Goal: Navigation & Orientation: Find specific page/section

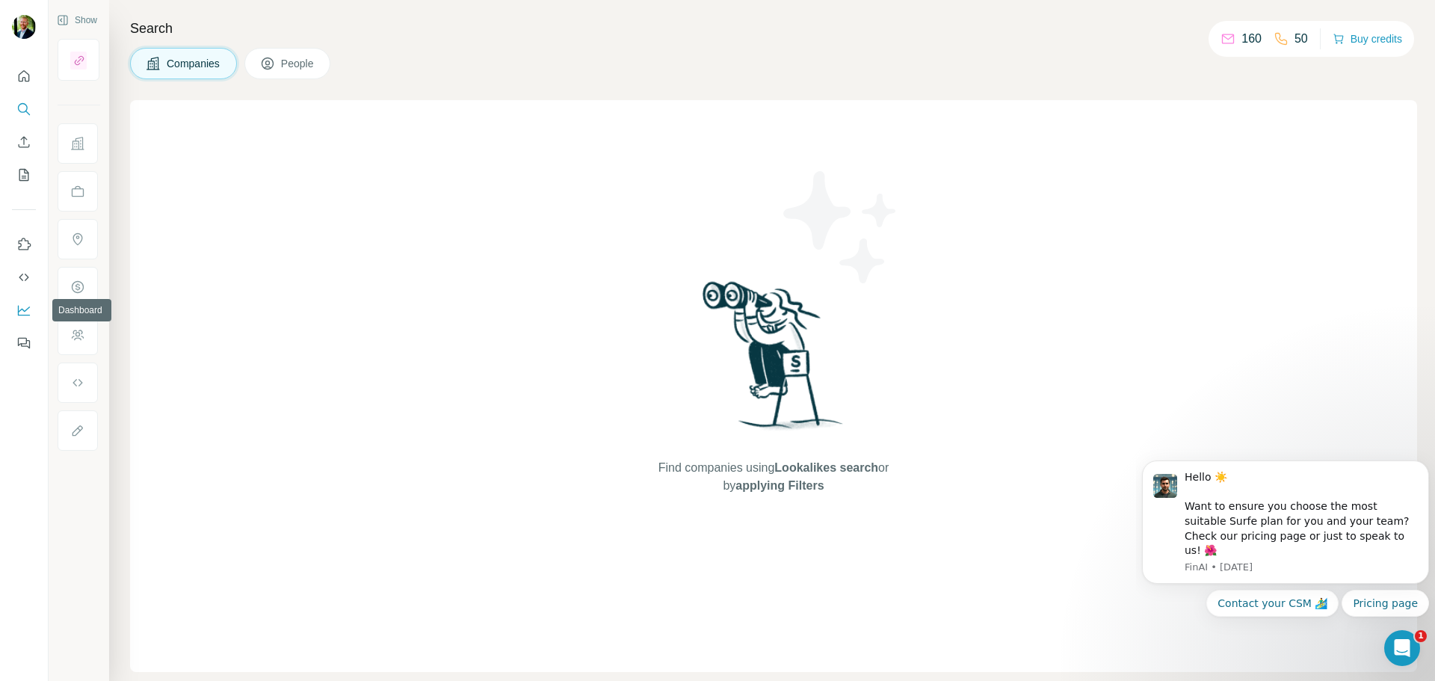
click at [25, 309] on icon "Dashboard" at bounding box center [23, 310] width 15 height 15
click at [27, 247] on icon "Use Surfe on LinkedIn" at bounding box center [23, 244] width 15 height 15
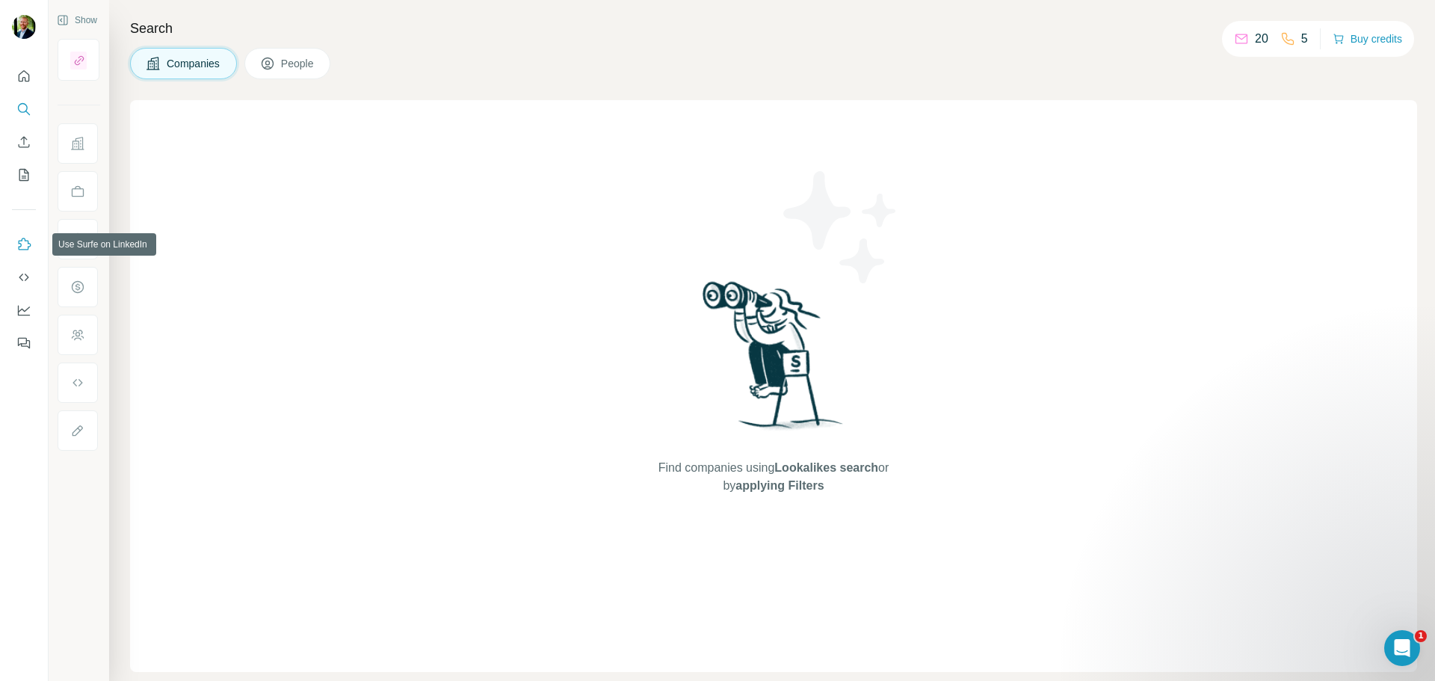
click at [24, 243] on icon "Use Surfe on LinkedIn" at bounding box center [23, 244] width 15 height 15
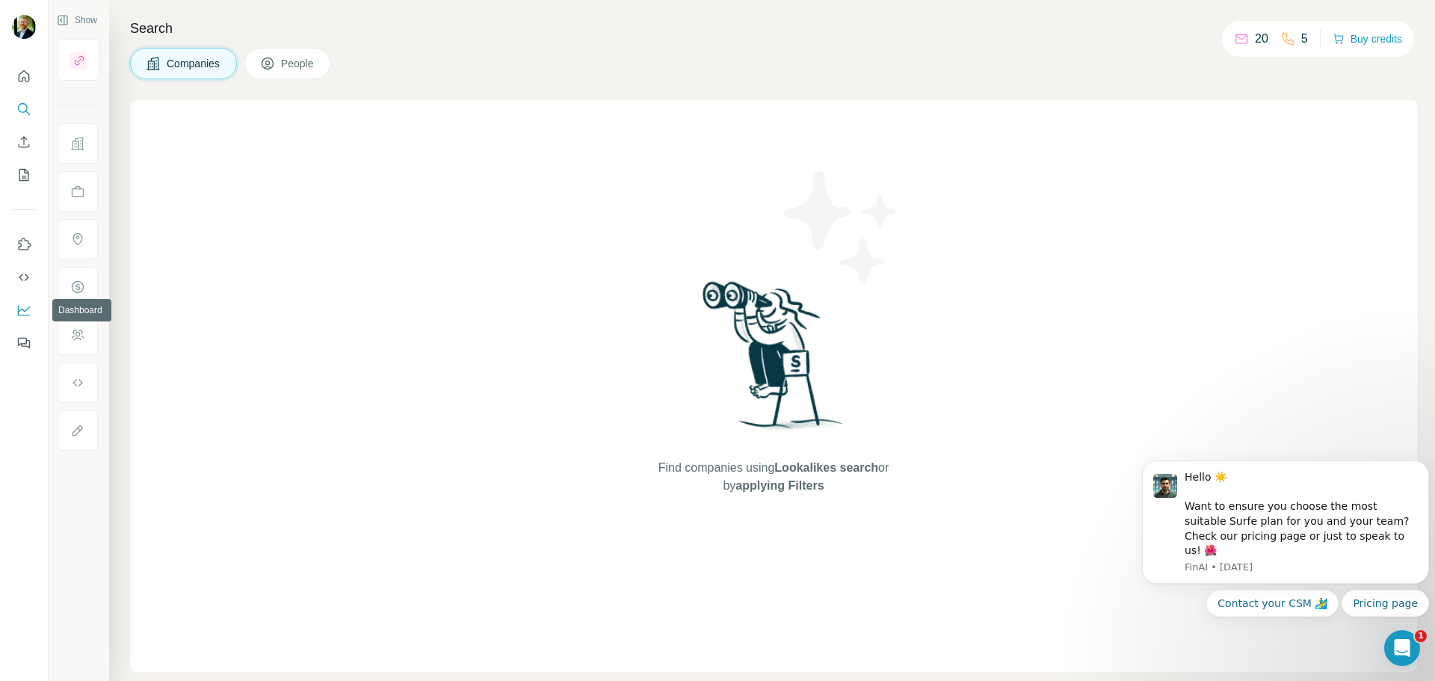
click at [22, 303] on icon "Dashboard" at bounding box center [23, 310] width 15 height 15
